Goal: Entertainment & Leisure: Consume media (video, audio)

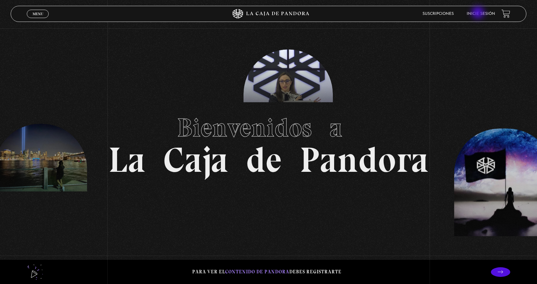
click at [478, 13] on link "Inicie sesión" at bounding box center [480, 14] width 28 height 4
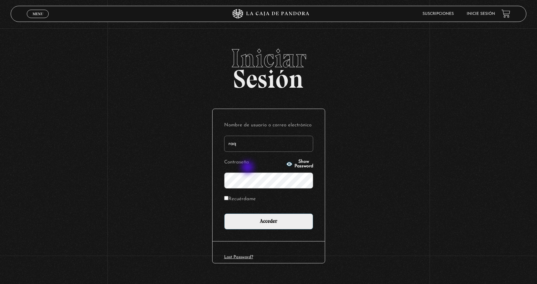
type input "[EMAIL_ADDRESS][DOMAIN_NAME]"
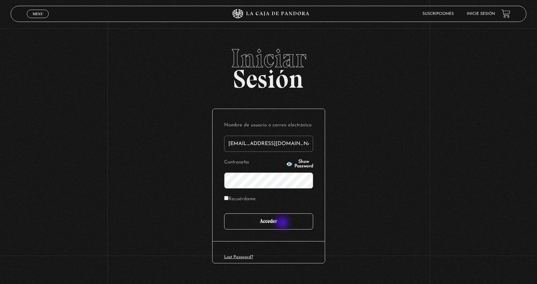
click at [283, 223] on input "Acceder" at bounding box center [268, 221] width 89 height 16
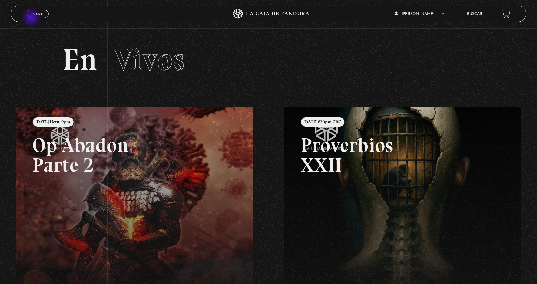
click at [32, 18] on div "Menu Cerrar" at bounding box center [107, 13] width 161 height 15
click at [38, 14] on span "Menu" at bounding box center [38, 14] width 11 height 4
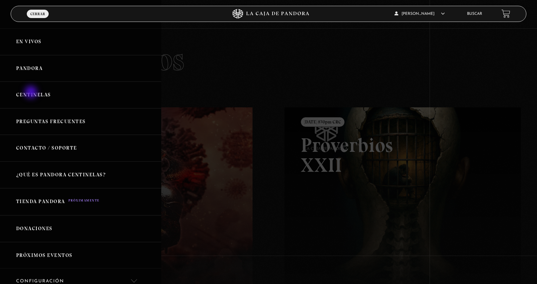
click at [32, 93] on link "Centinelas" at bounding box center [80, 95] width 161 height 27
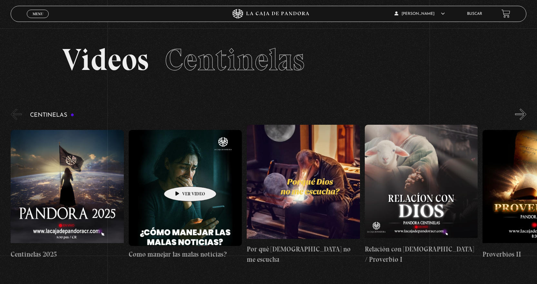
click at [180, 177] on figure at bounding box center [185, 188] width 113 height 116
click at [175, 196] on figure at bounding box center [185, 188] width 113 height 116
click at [187, 212] on figure at bounding box center [185, 188] width 113 height 116
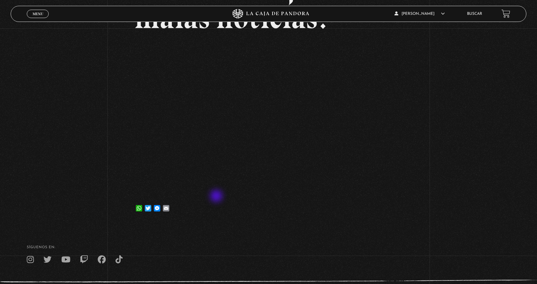
scroll to position [97, 0]
